Goal: Answer question/provide support

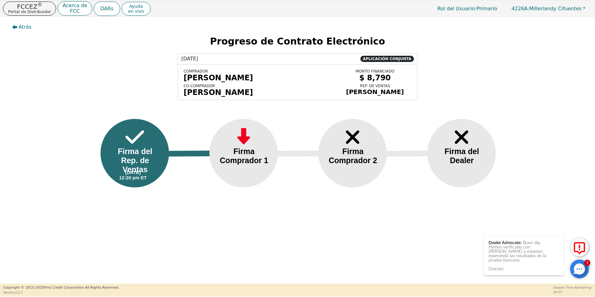
click at [573, 269] on div at bounding box center [579, 268] width 19 height 19
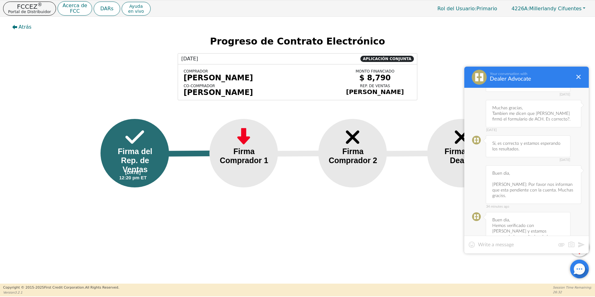
click at [501, 247] on textarea at bounding box center [516, 244] width 77 height 6
type textarea "Muchas gracias."
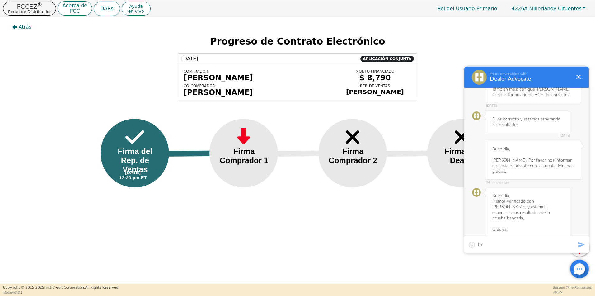
type textarea "b"
type textarea "sobre [PERSON_NAME] nos dice que habalron con ella?...."
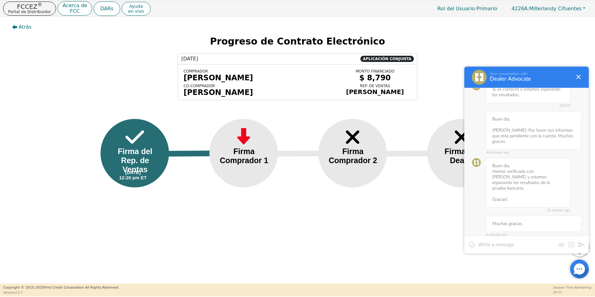
scroll to position [2691, 0]
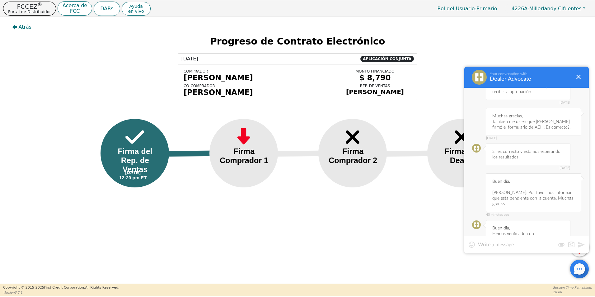
drag, startPoint x: 493, startPoint y: 190, endPoint x: 557, endPoint y: 194, distance: 64.9
click at [557, 220] on div "25 minutes ago Buen dia, Hemos verificado con [PERSON_NAME] y estamos esperando…" at bounding box center [527, 245] width 85 height 50
copy div "estamos esperando los resultados de la prueba bancaria."
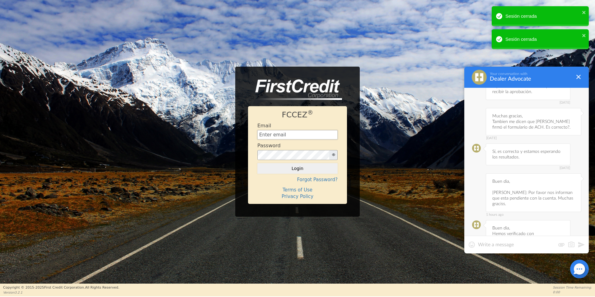
type input "[EMAIL_ADDRESS][DOMAIN_NAME]"
